Goal: Entertainment & Leisure: Consume media (video, audio)

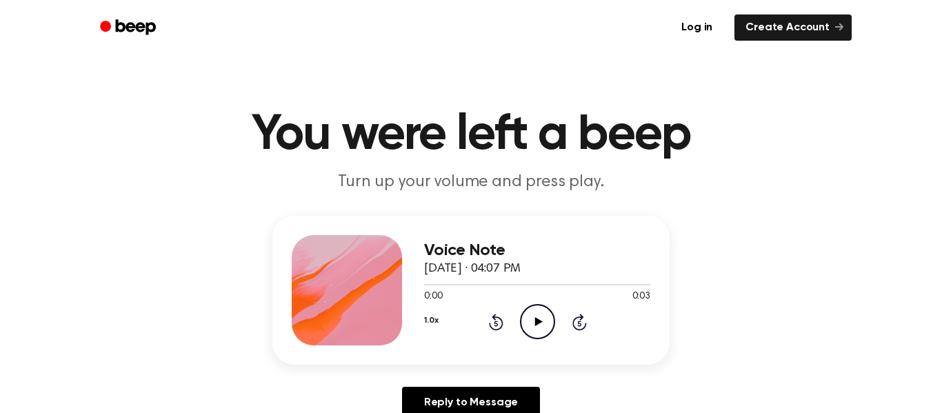
click at [535, 327] on icon "Play Audio" at bounding box center [537, 321] width 35 height 35
click at [534, 325] on icon "Play Audio" at bounding box center [537, 321] width 35 height 35
click at [534, 316] on icon "Play Audio" at bounding box center [537, 321] width 35 height 35
click at [537, 332] on icon "Play Audio" at bounding box center [537, 321] width 35 height 35
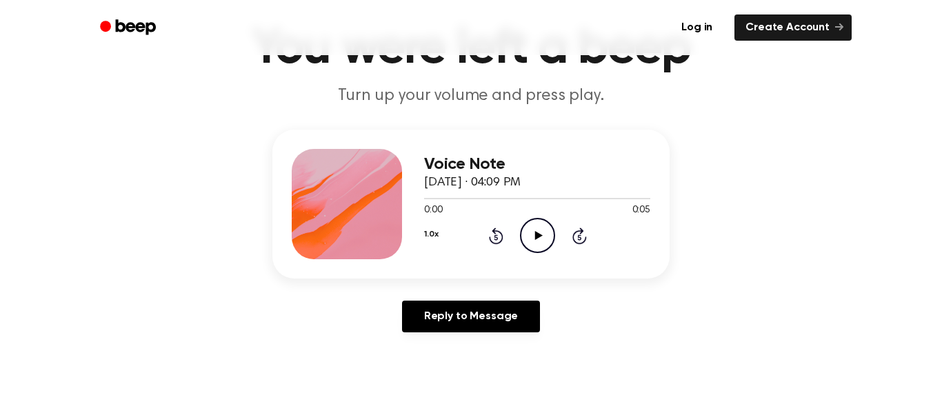
scroll to position [85, 0]
click at [527, 229] on icon "Play Audio" at bounding box center [537, 236] width 35 height 35
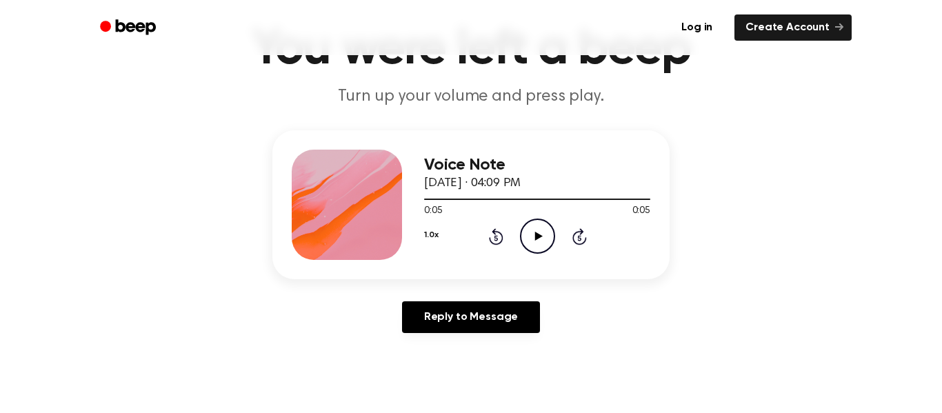
click at [548, 203] on div at bounding box center [537, 198] width 226 height 11
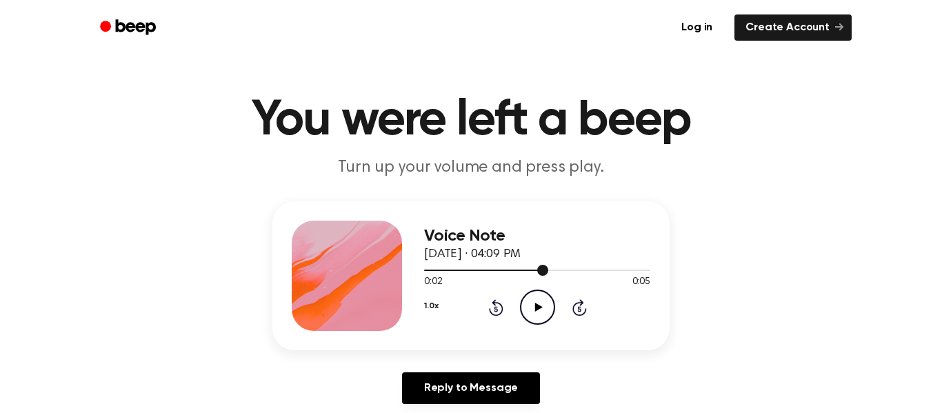
scroll to position [0, 0]
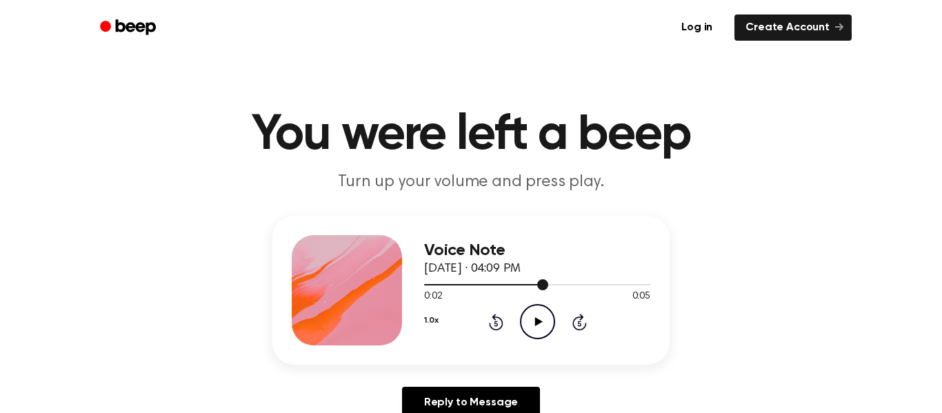
click at [534, 321] on icon "Play Audio" at bounding box center [537, 321] width 35 height 35
click at [538, 321] on icon at bounding box center [538, 321] width 8 height 9
click at [542, 339] on icon "Play Audio" at bounding box center [537, 321] width 35 height 35
click at [538, 321] on icon at bounding box center [538, 321] width 8 height 9
click at [533, 325] on icon "Play Audio" at bounding box center [537, 321] width 35 height 35
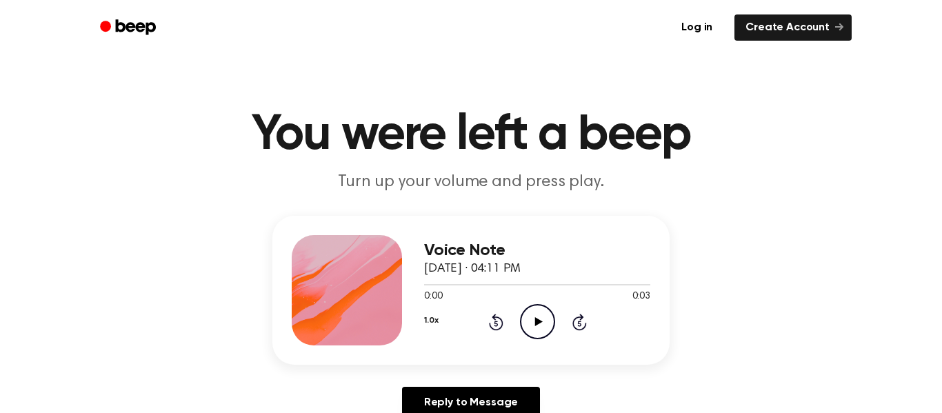
click at [530, 320] on icon "Play Audio" at bounding box center [537, 321] width 35 height 35
click at [544, 317] on icon "Play Audio" at bounding box center [537, 321] width 35 height 35
click at [555, 323] on div "1.0x Rewind 5 seconds Play Audio Skip 5 seconds" at bounding box center [537, 321] width 226 height 35
click at [528, 318] on icon "Play Audio" at bounding box center [537, 321] width 35 height 35
